Goal: Task Accomplishment & Management: Complete application form

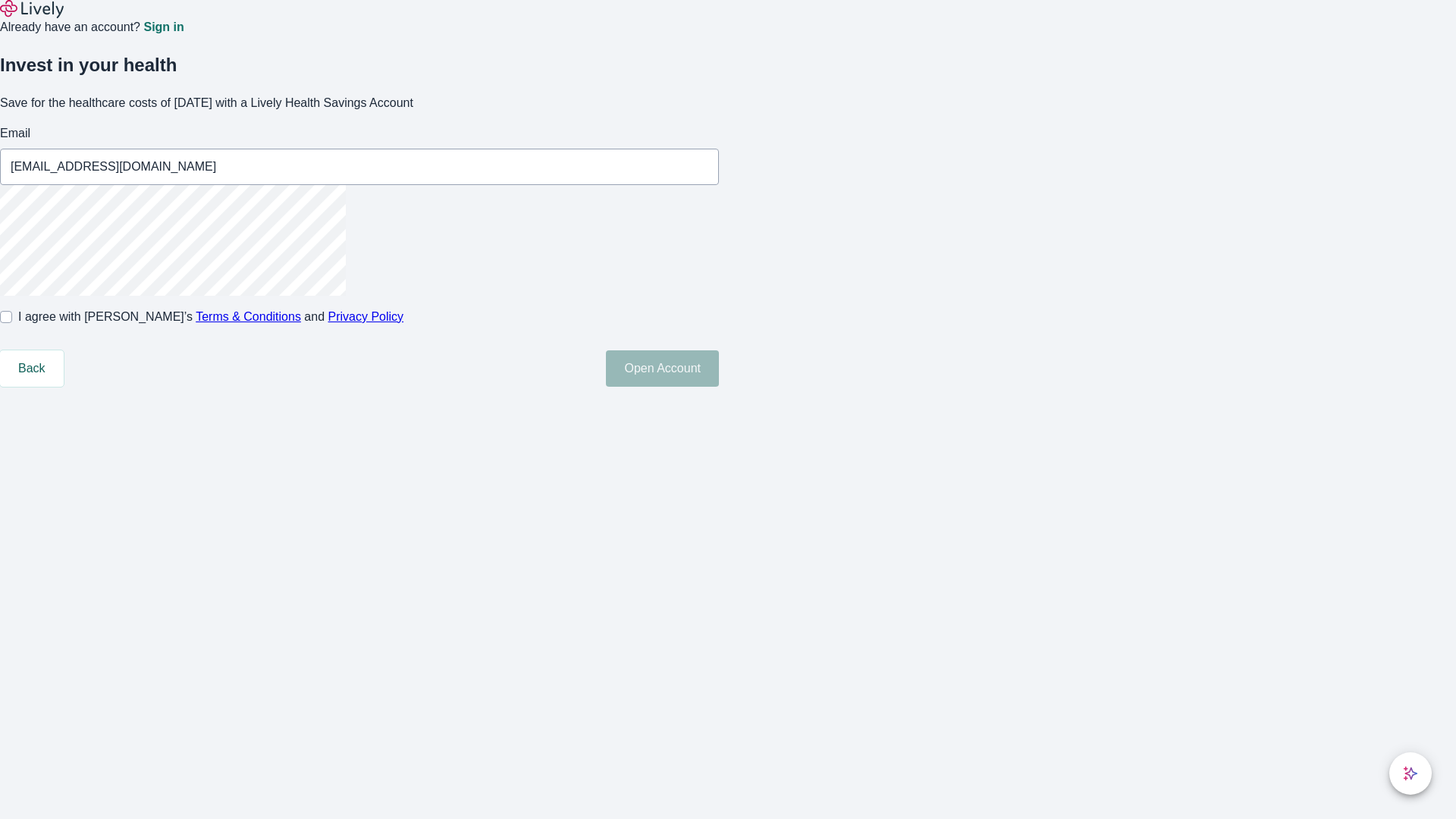
click at [12, 323] on input "I agree with Lively’s Terms & Conditions and Privacy Policy" at bounding box center [6, 316] width 12 height 12
checkbox input "true"
click at [719, 387] on button "Open Account" at bounding box center [663, 368] width 113 height 36
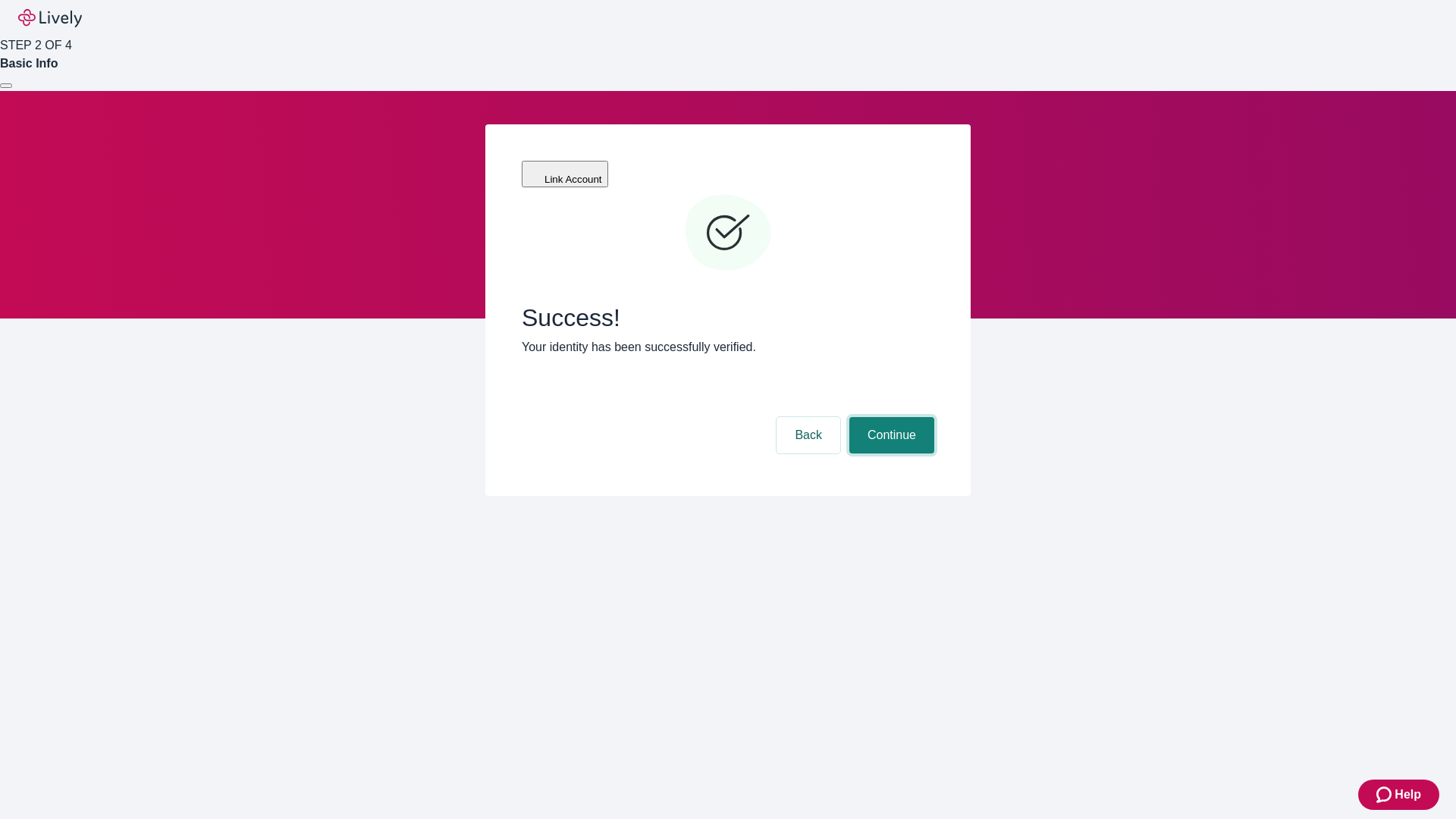
click at [889, 417] on button "Continue" at bounding box center [891, 435] width 85 height 36
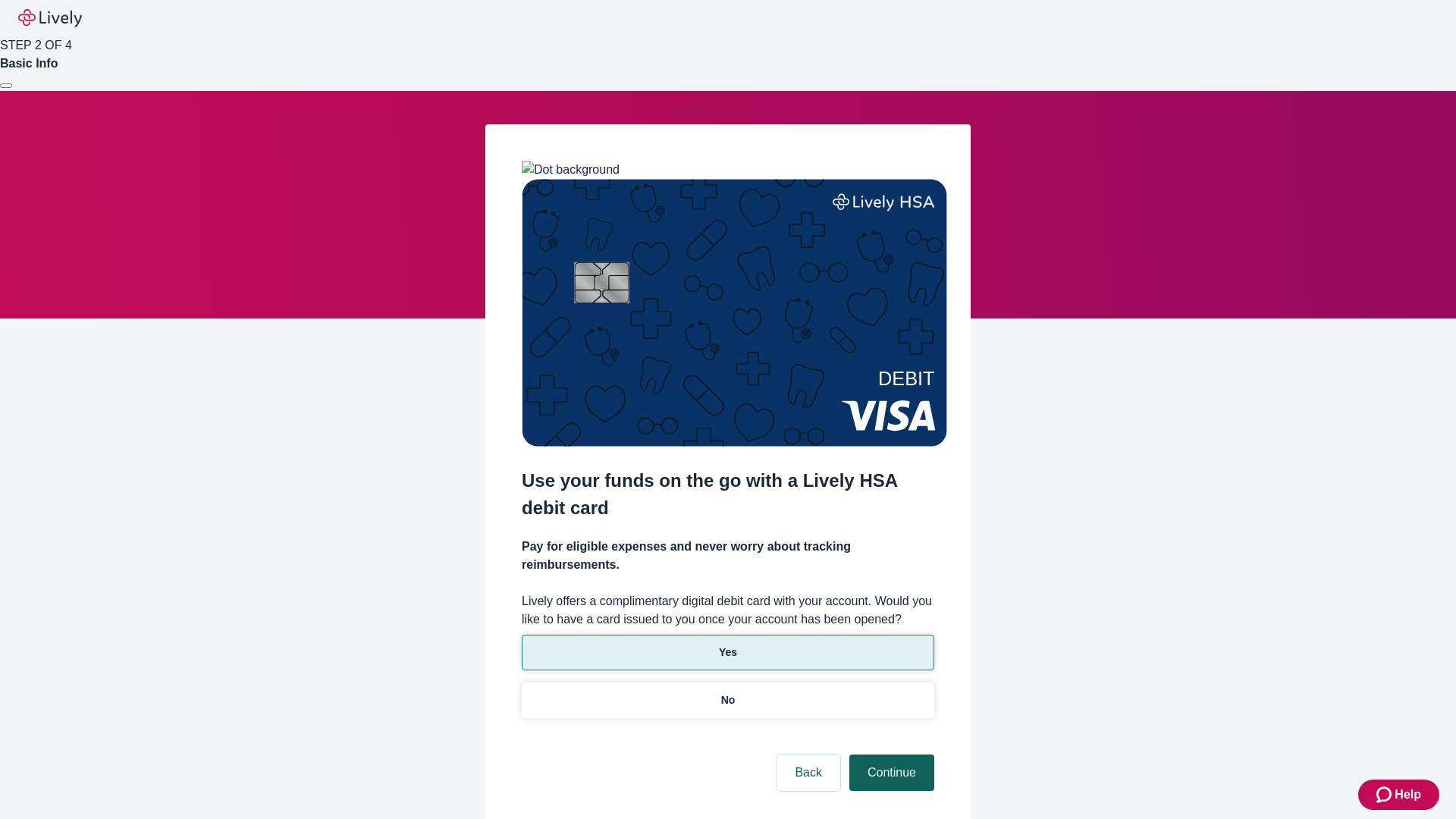
click at [727, 644] on p "Yes" at bounding box center [728, 652] width 18 height 16
click at [889, 754] on button "Continue" at bounding box center [891, 772] width 85 height 36
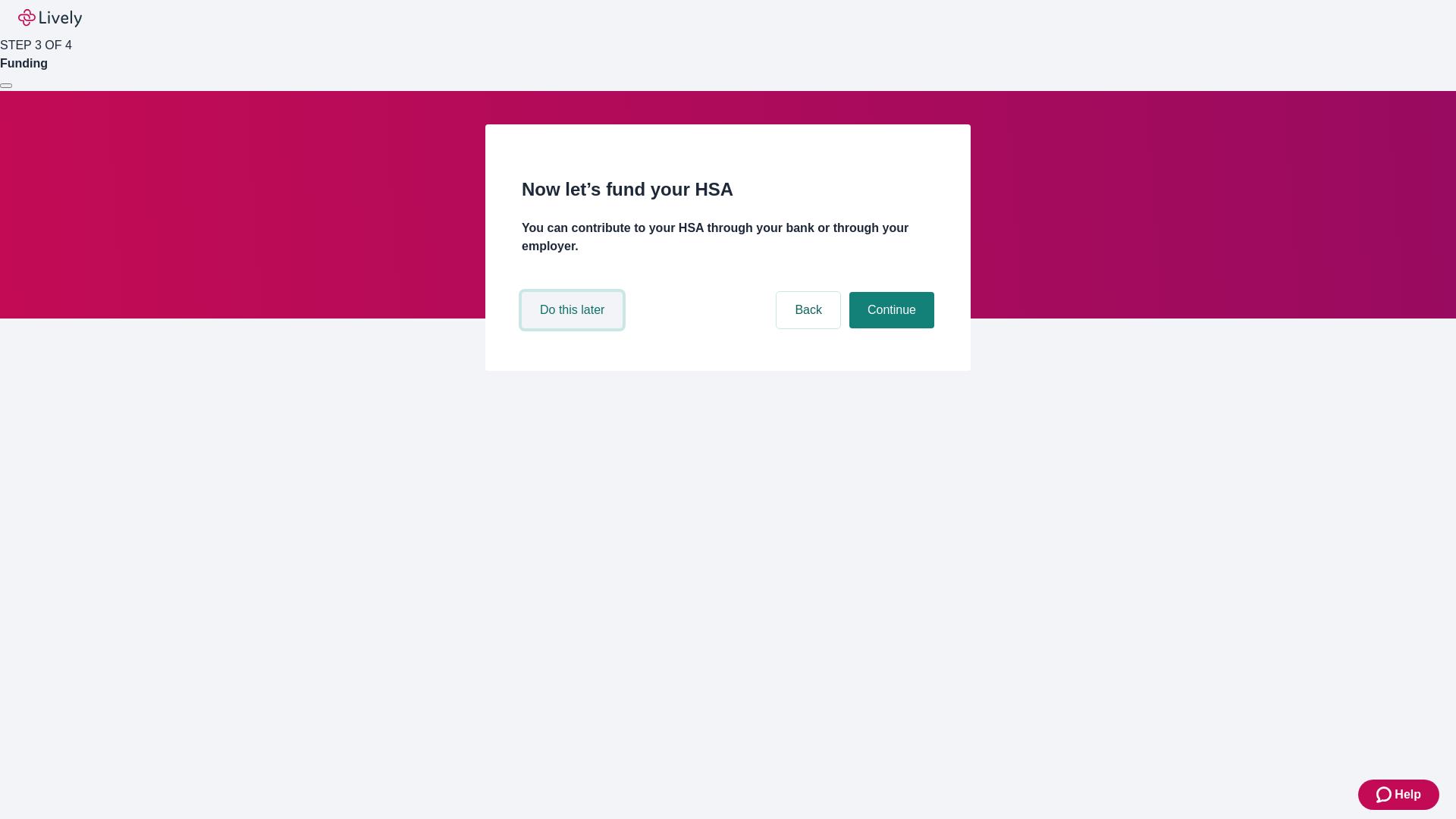
click at [574, 329] on button "Do this later" at bounding box center [572, 310] width 101 height 36
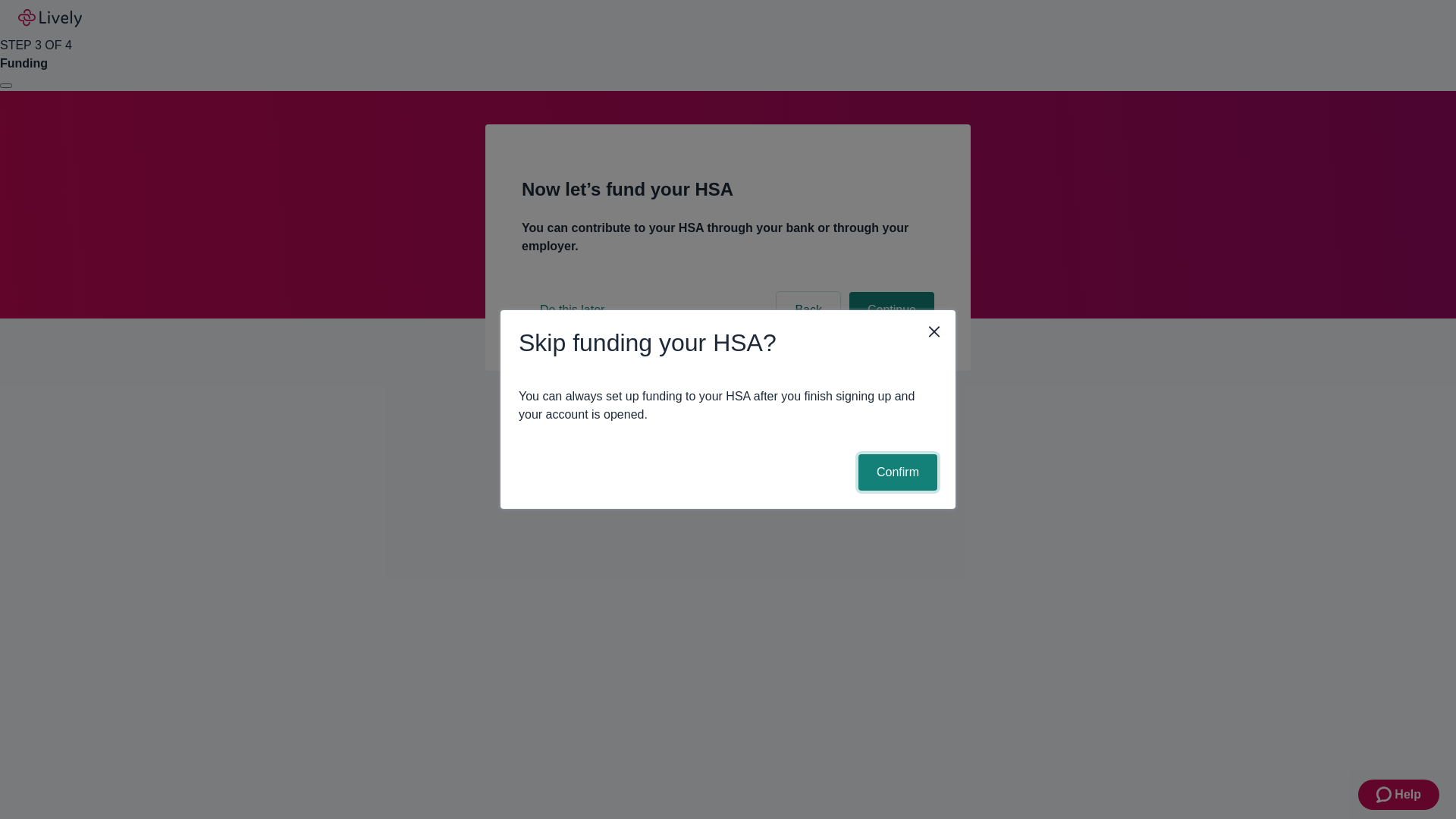
click at [895, 473] on button "Confirm" at bounding box center [897, 472] width 79 height 36
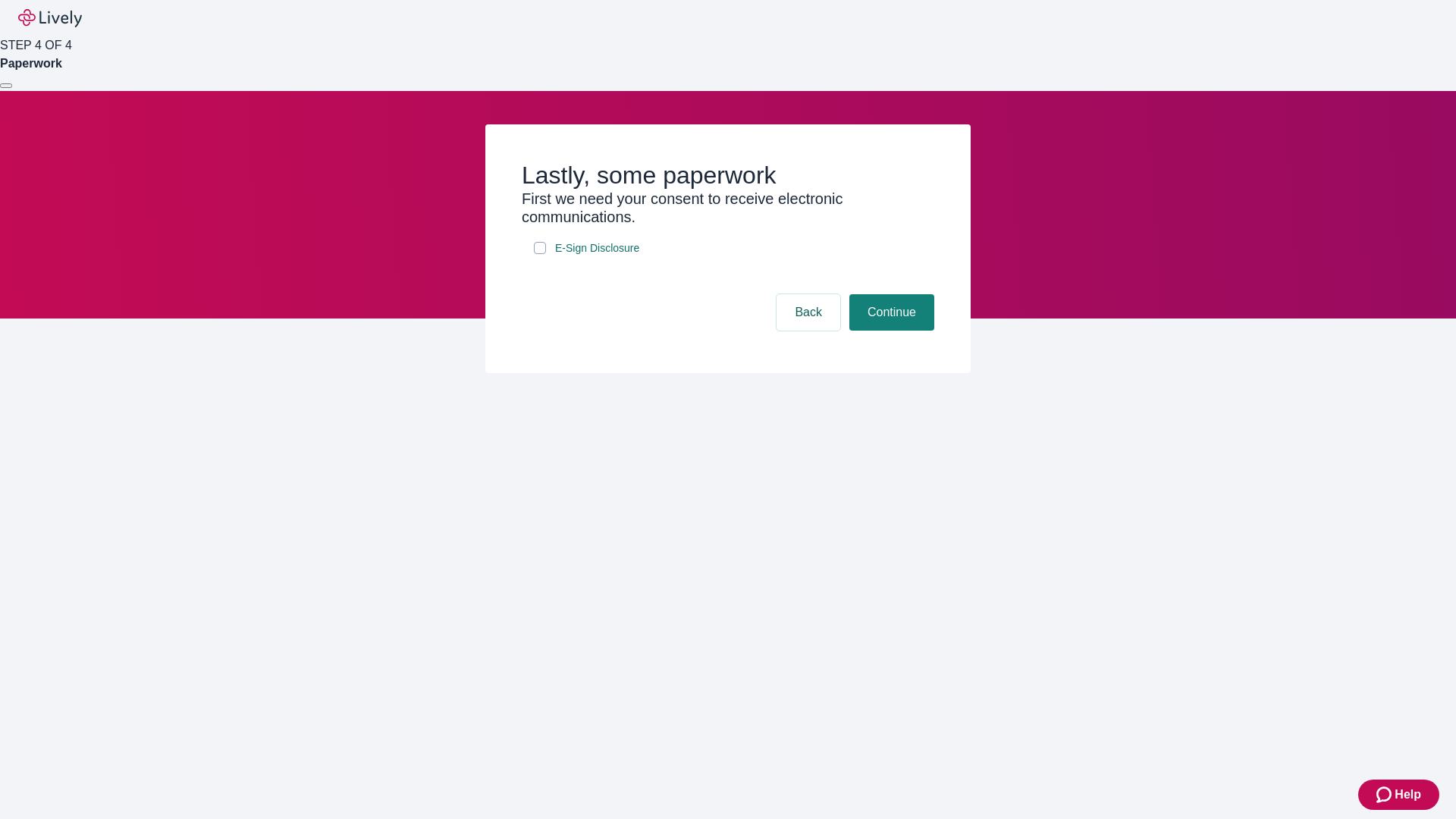
click at [540, 254] on input "E-Sign Disclosure" at bounding box center [540, 248] width 12 height 12
checkbox input "true"
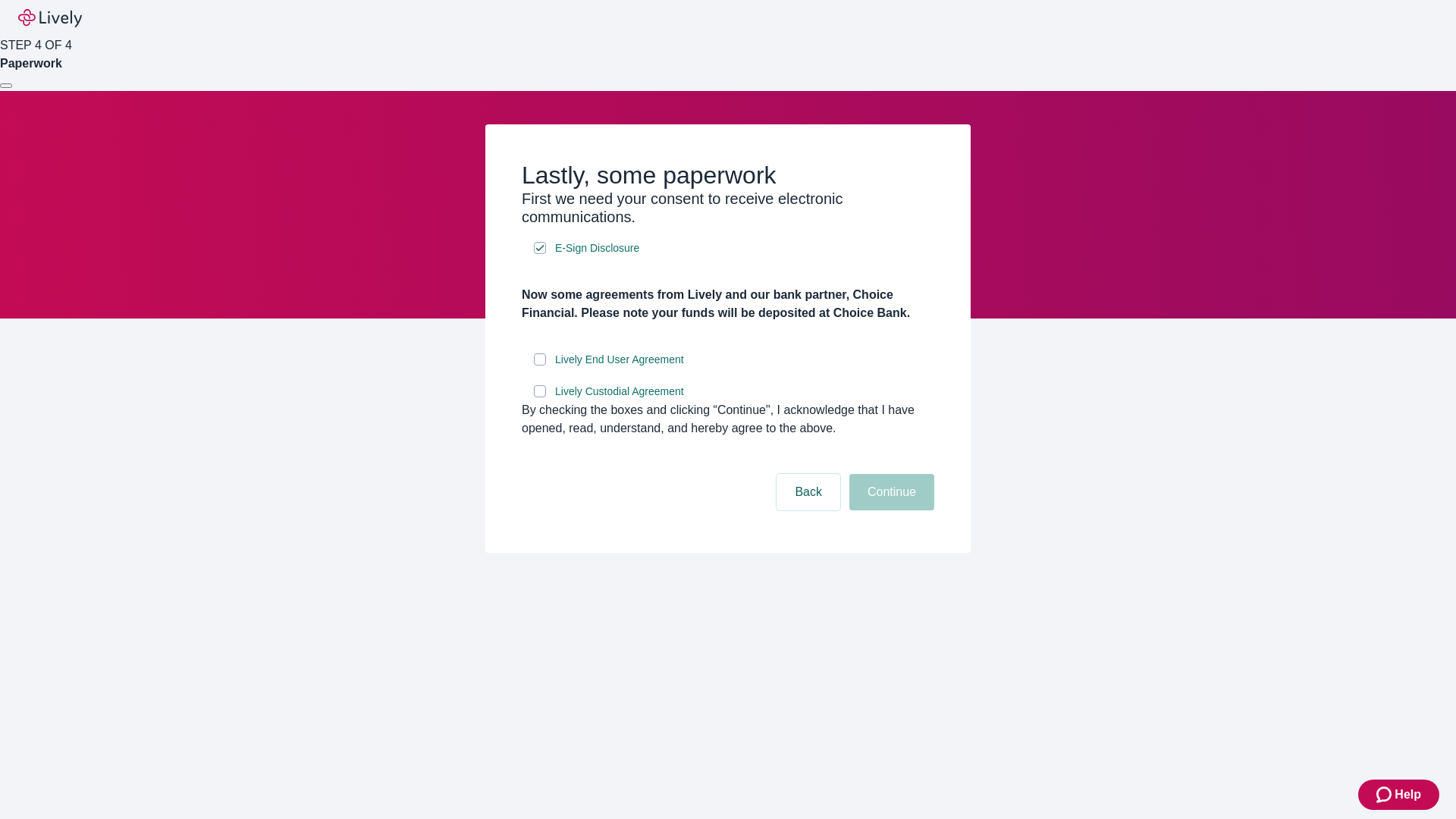
click at [540, 366] on input "Lively End User Agreement" at bounding box center [540, 359] width 12 height 12
checkbox input "true"
click at [540, 397] on input "Lively Custodial Agreement" at bounding box center [540, 391] width 12 height 12
checkbox input "true"
click at [889, 510] on button "Continue" at bounding box center [891, 492] width 85 height 36
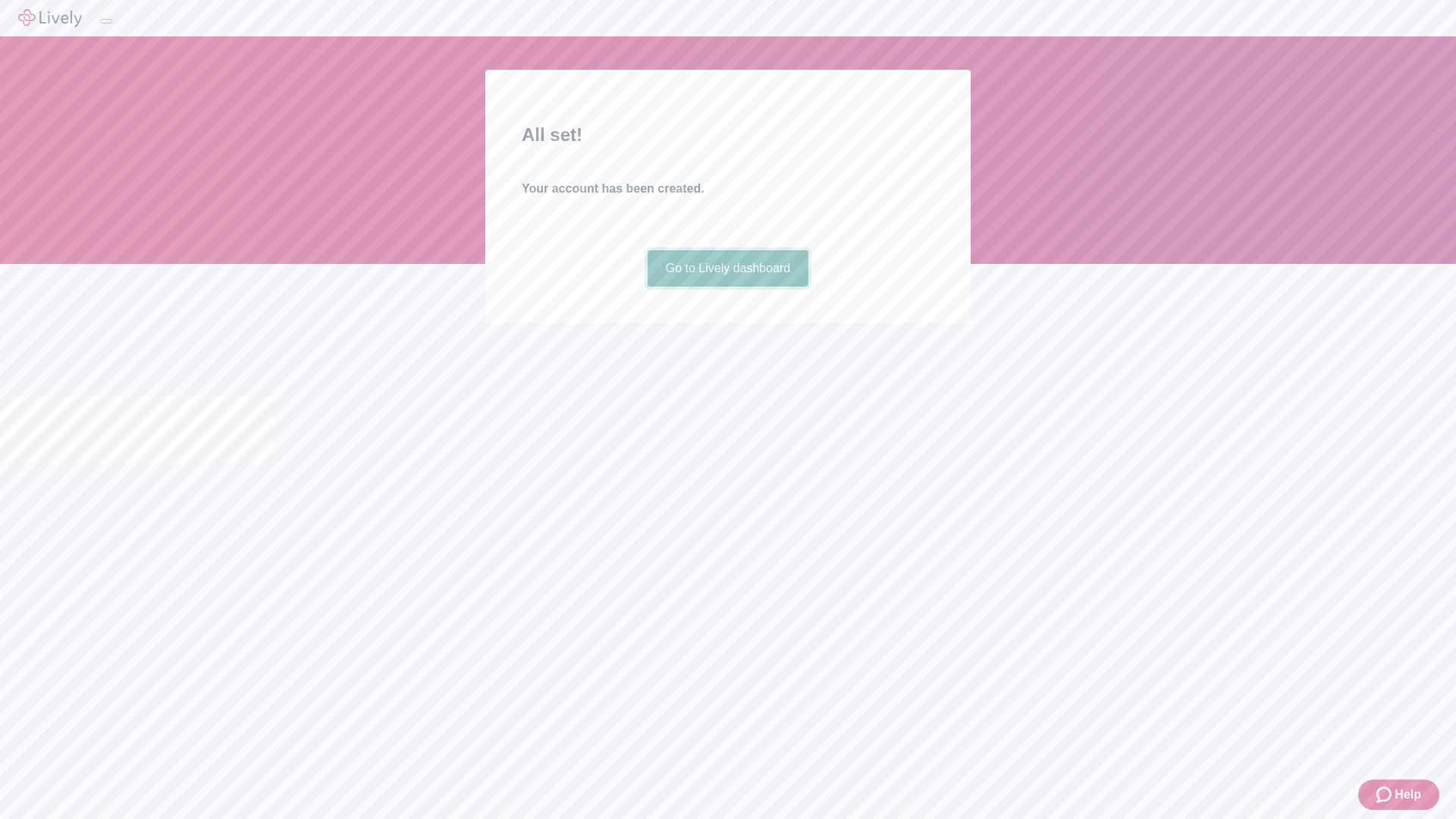
click at [727, 286] on link "Go to Lively dashboard" at bounding box center [728, 268] width 162 height 36
